Goal: Task Accomplishment & Management: Manage account settings

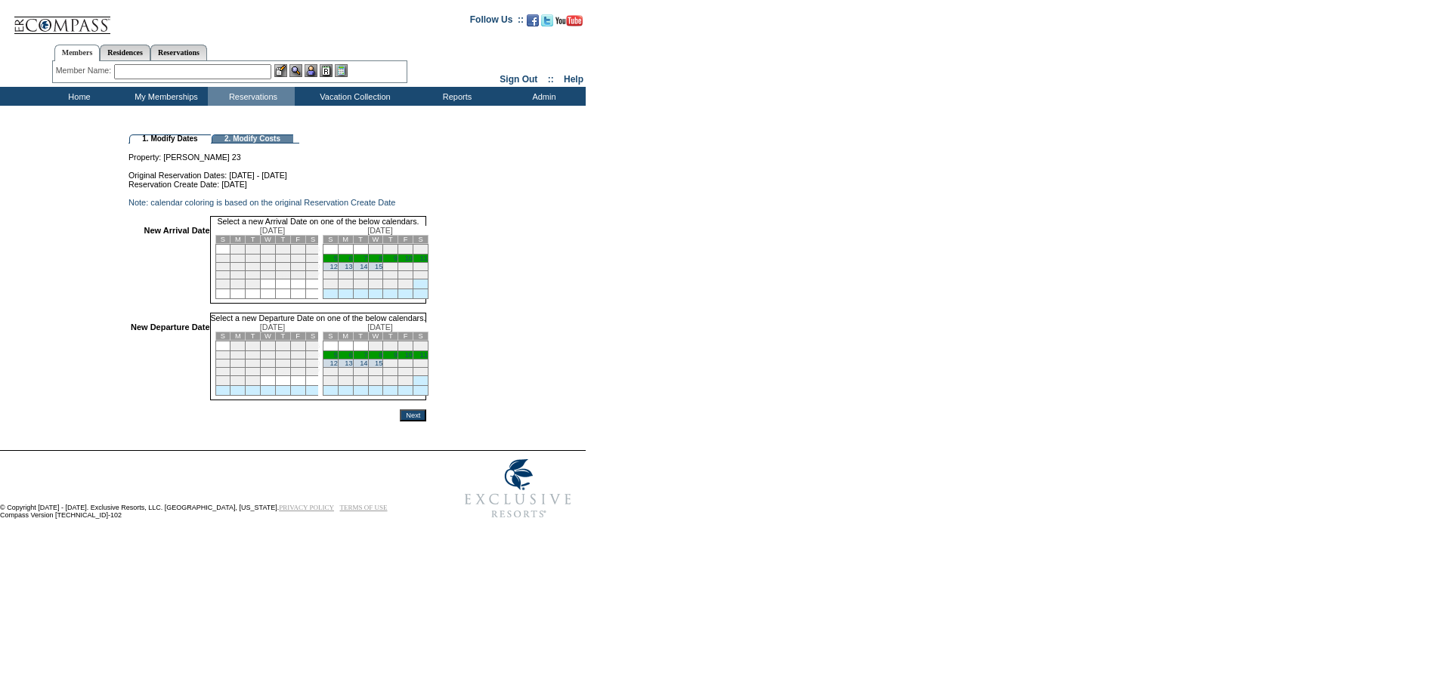
click at [352, 367] on link "13" at bounding box center [349, 364] width 8 height 8
click at [426, 423] on input "Next" at bounding box center [413, 417] width 26 height 12
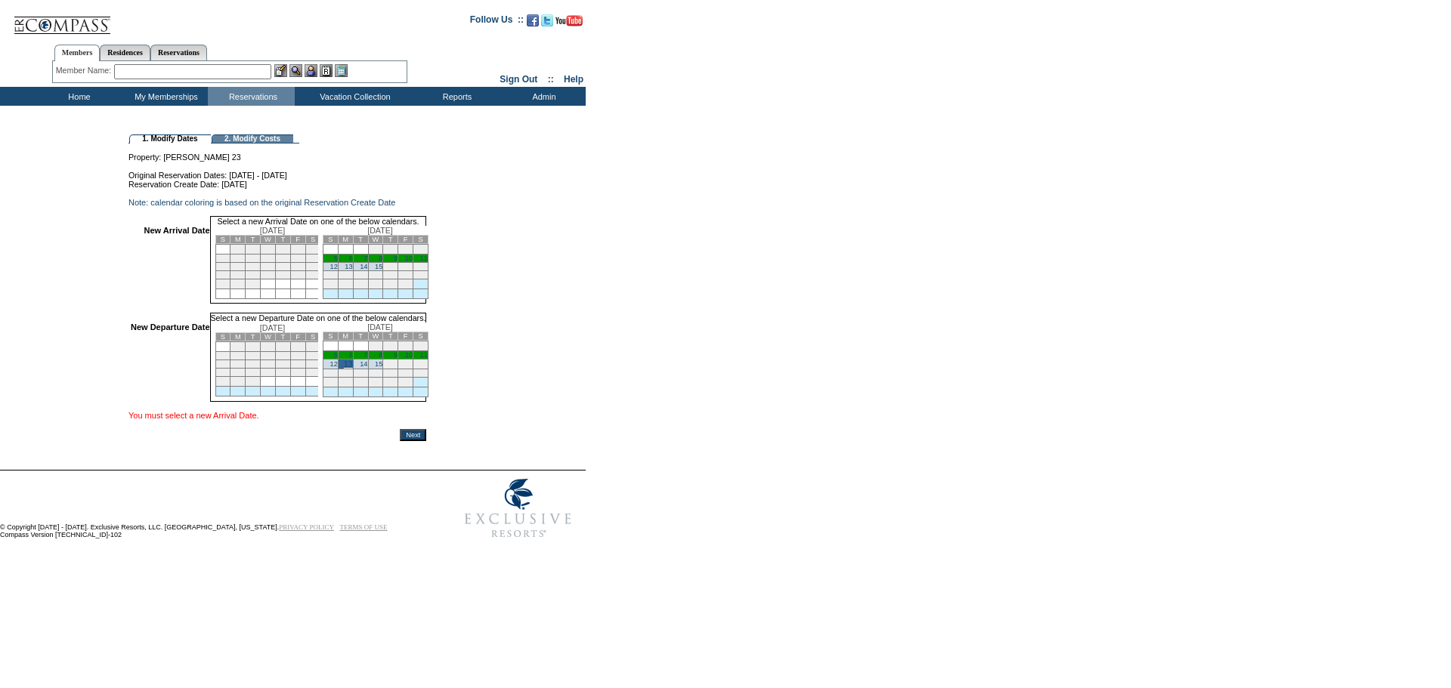
click at [338, 263] on td "5" at bounding box center [330, 259] width 15 height 8
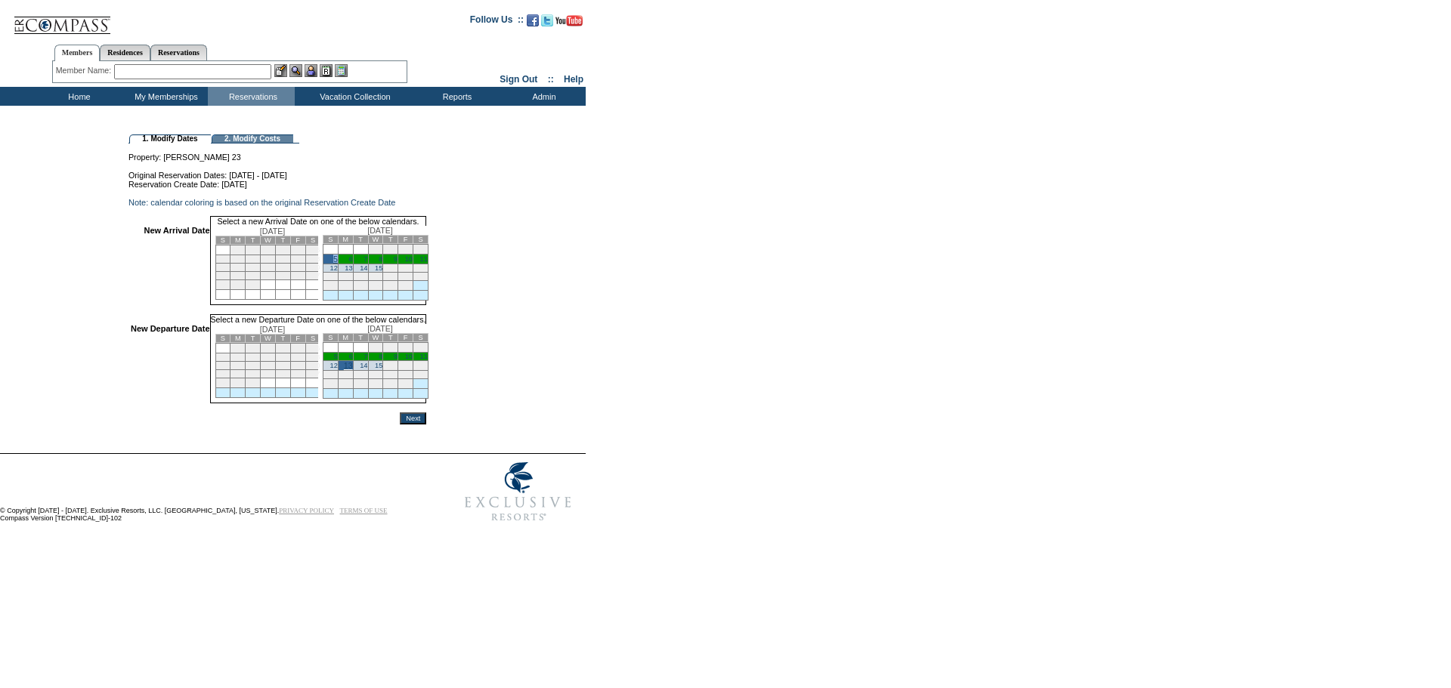
click at [338, 265] on td "5" at bounding box center [330, 260] width 15 height 10
